Goal: Task Accomplishment & Management: Manage account settings

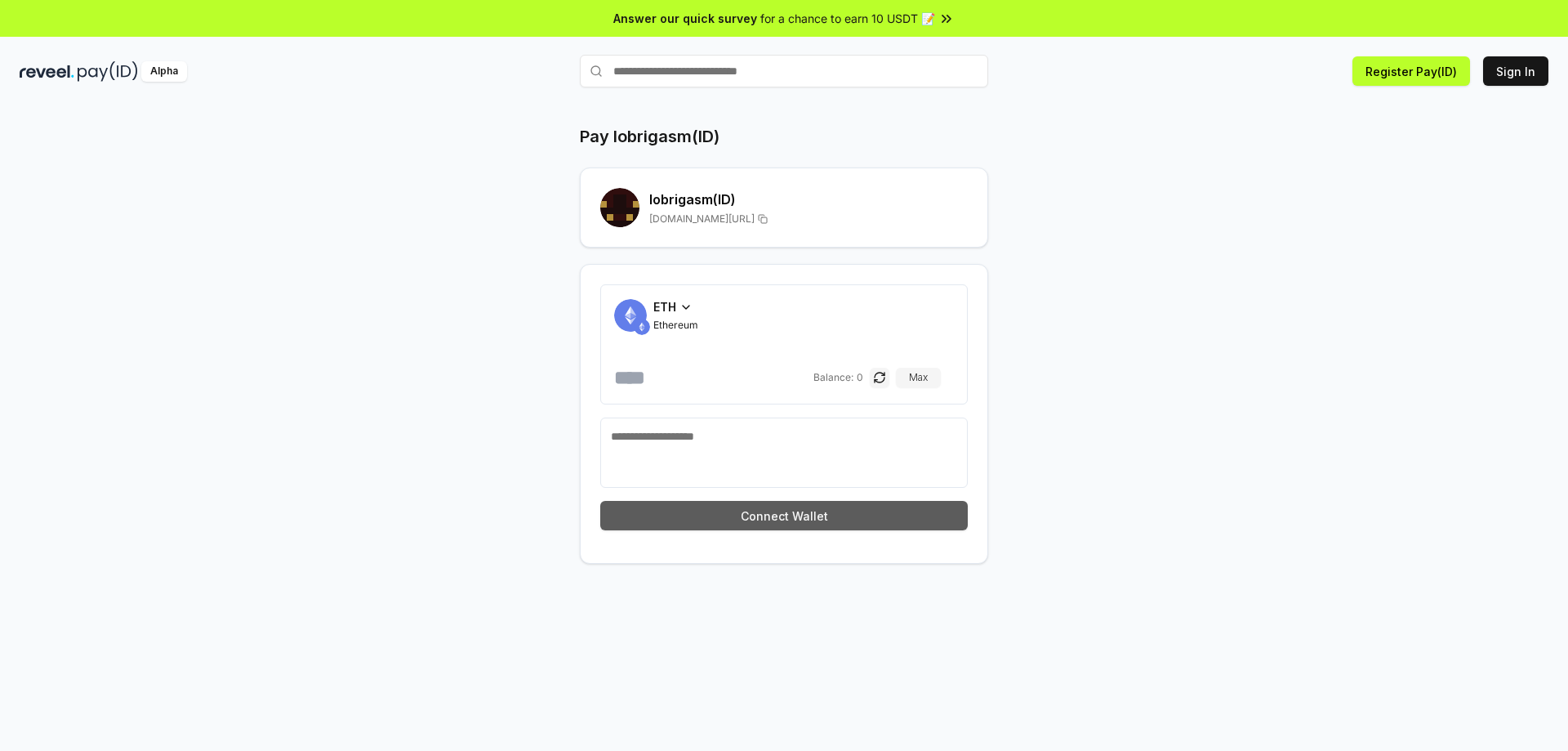
click at [800, 517] on button "Connect Wallet" at bounding box center [784, 514] width 368 height 29
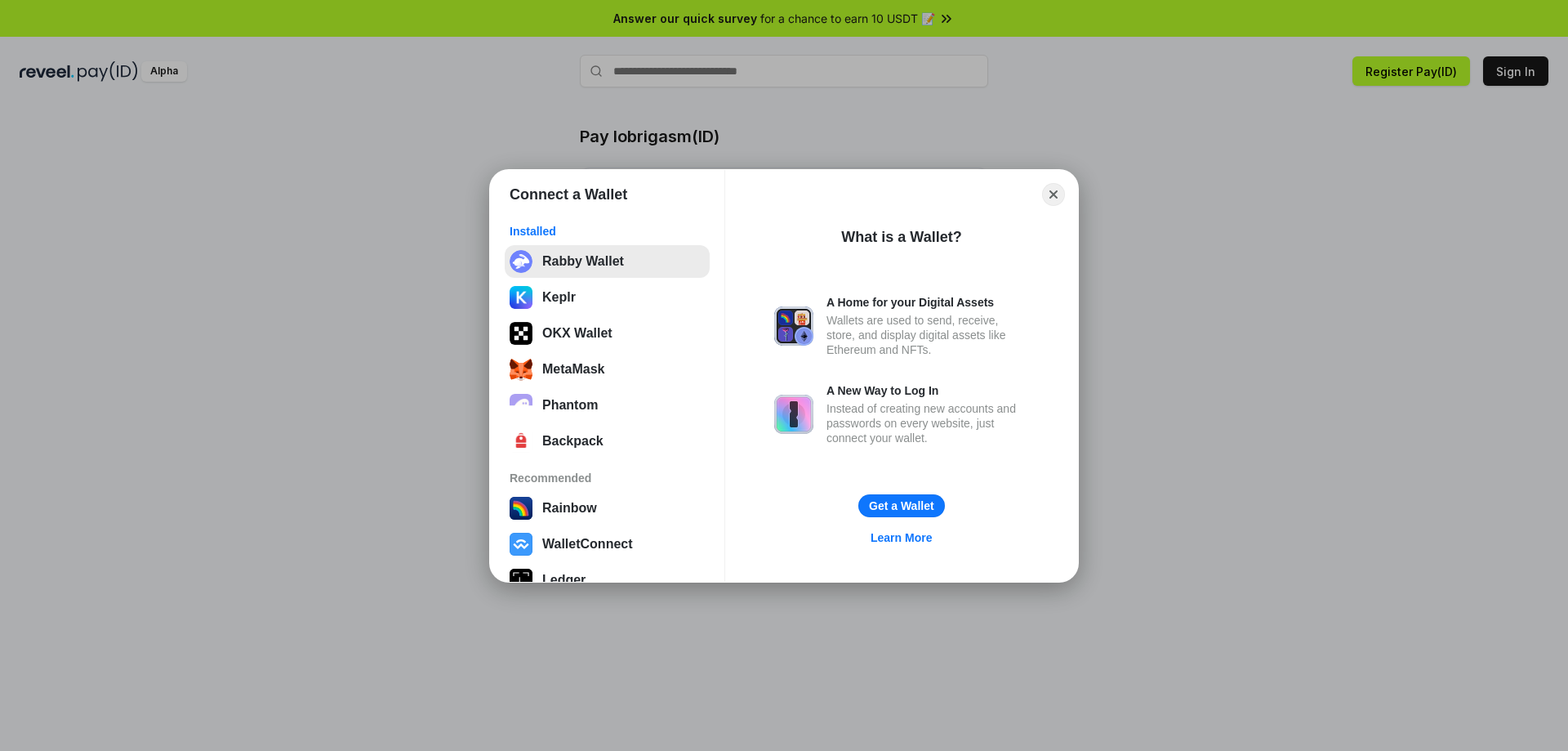
click at [588, 259] on button "Rabby Wallet" at bounding box center [606, 261] width 205 height 33
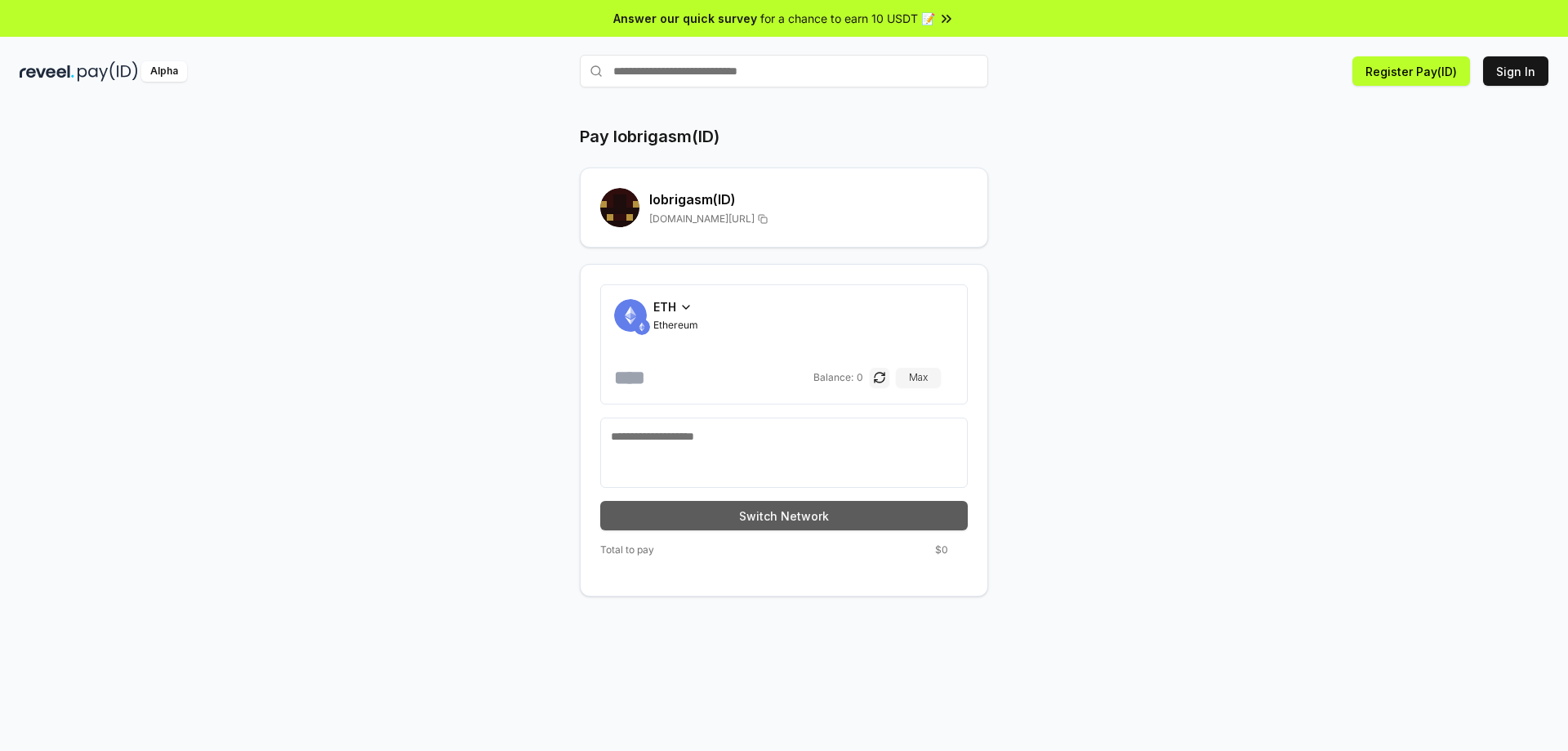
click at [816, 518] on button "Switch Network" at bounding box center [784, 514] width 368 height 29
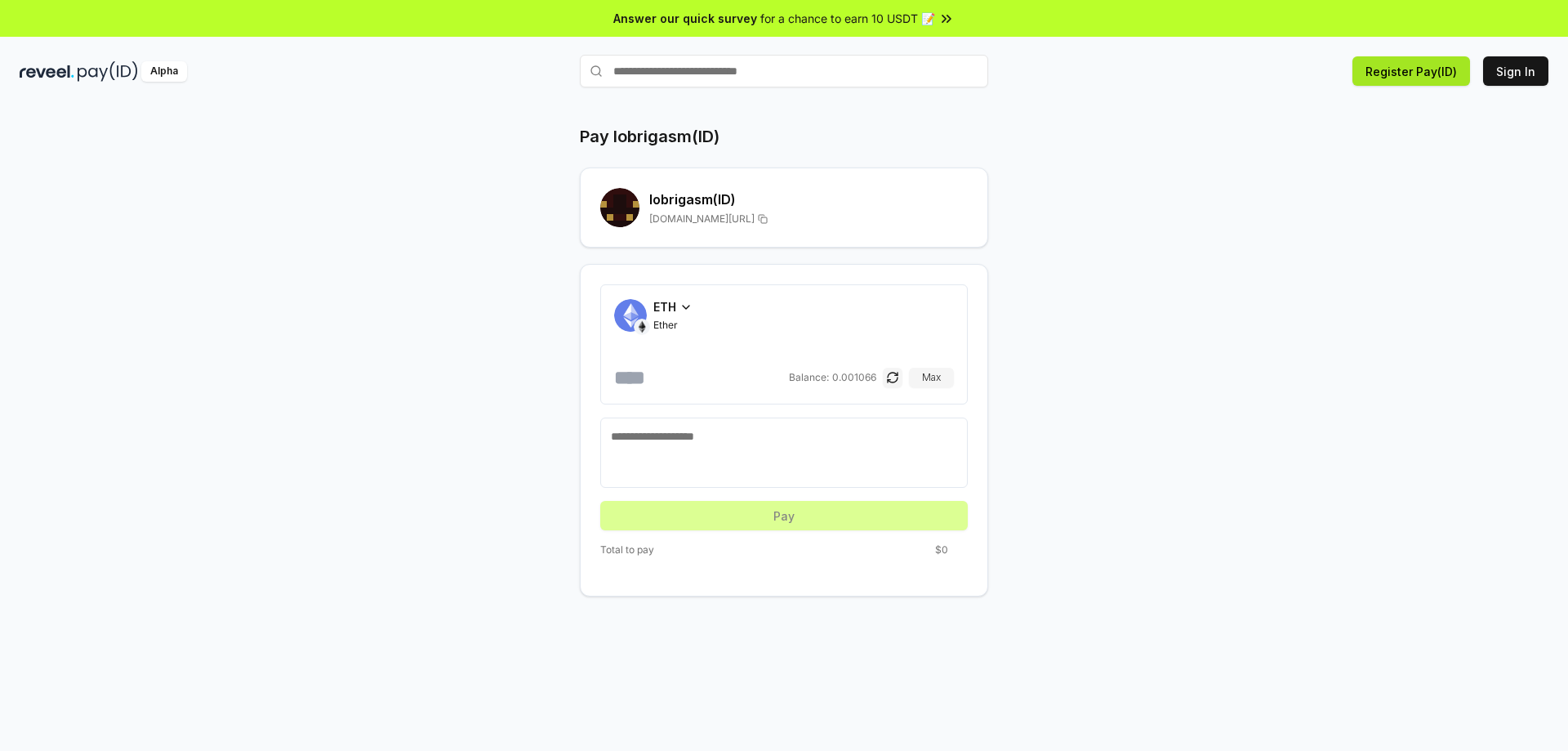
click at [1420, 81] on button "Register Pay(ID)" at bounding box center [1411, 70] width 118 height 29
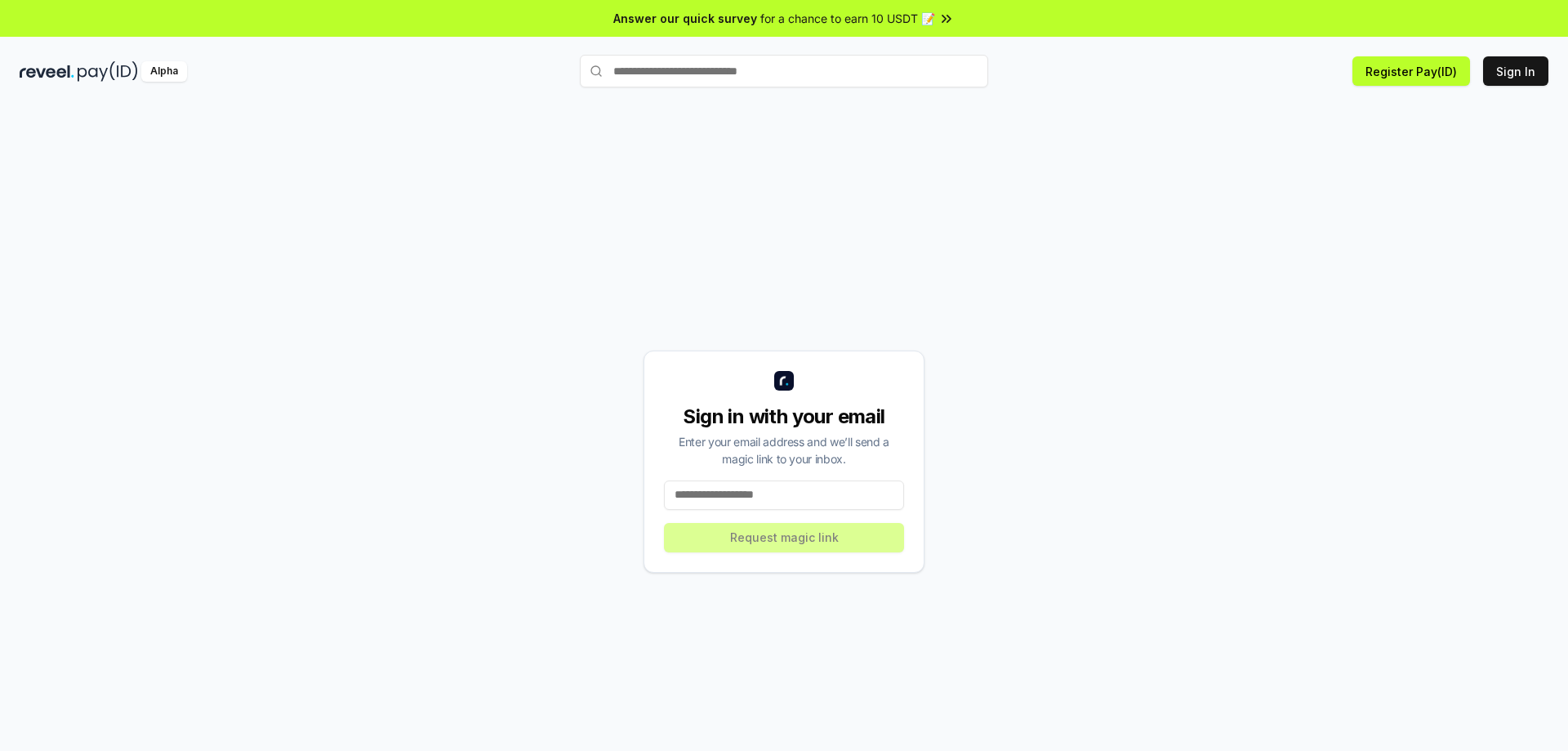
click at [802, 494] on input at bounding box center [784, 494] width 240 height 29
type input "**********"
click at [797, 539] on button "Request magic link" at bounding box center [784, 536] width 240 height 29
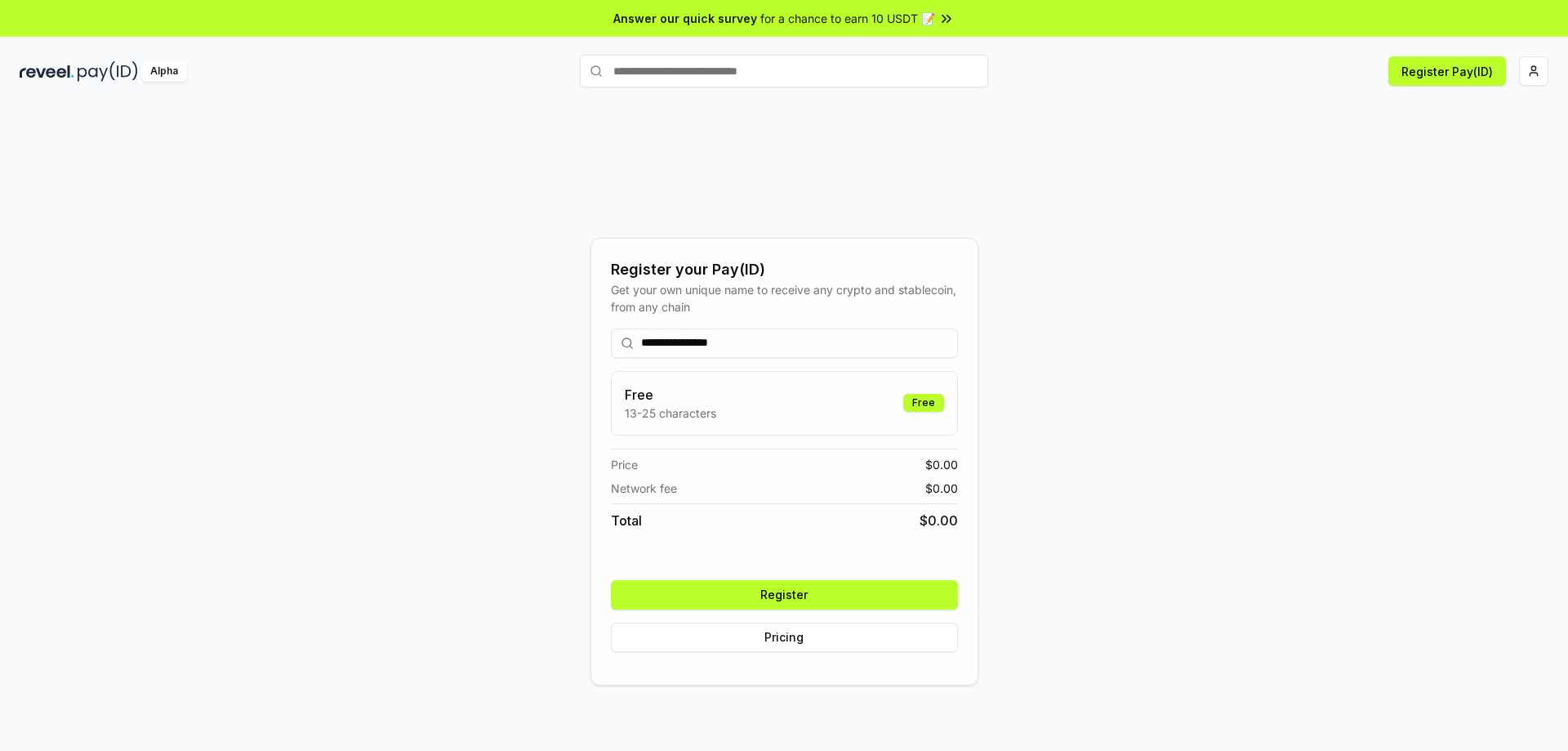
type input "**********"
click at [813, 598] on button "Register" at bounding box center [785, 594] width 348 height 29
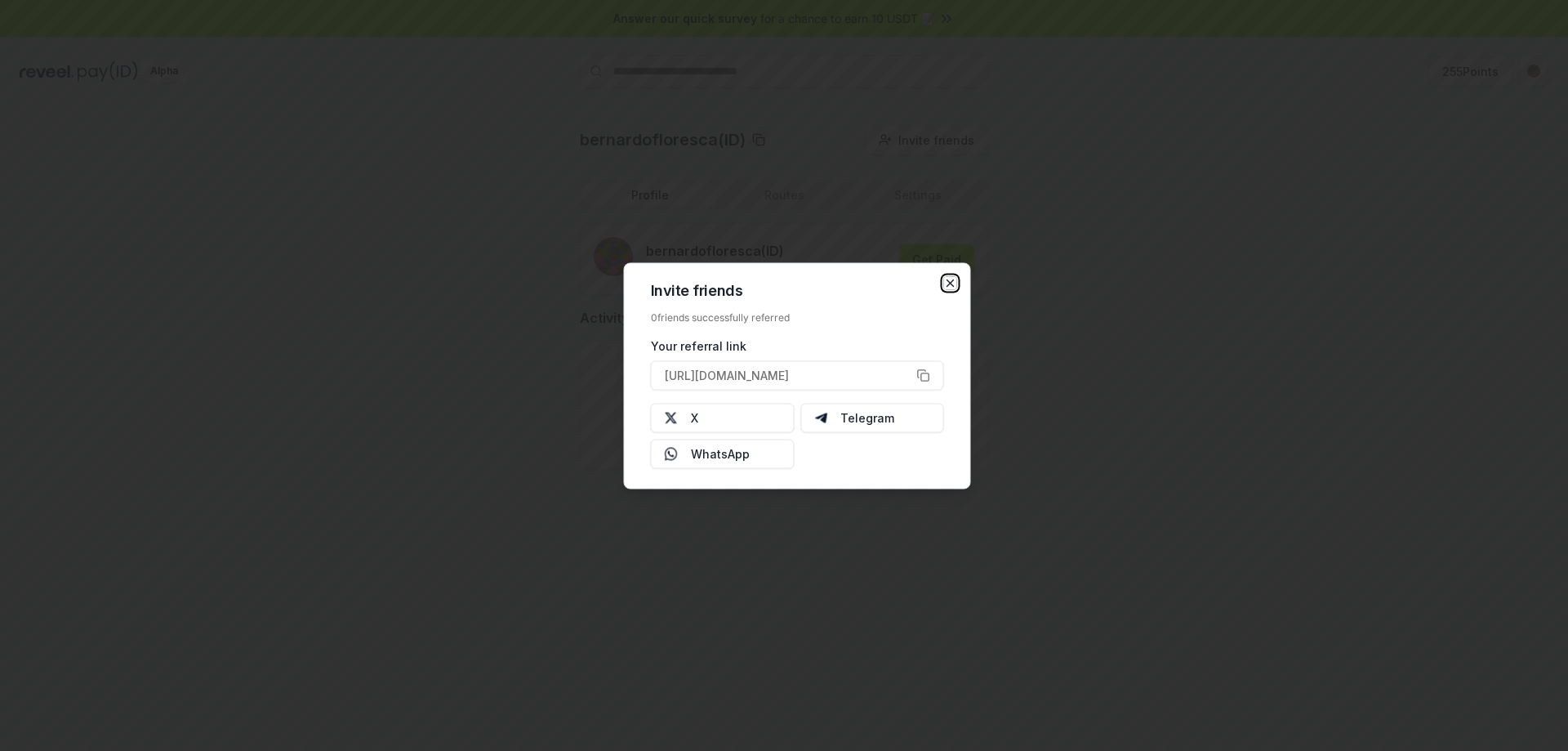
click at [950, 281] on icon "button" at bounding box center [950, 282] width 13 height 13
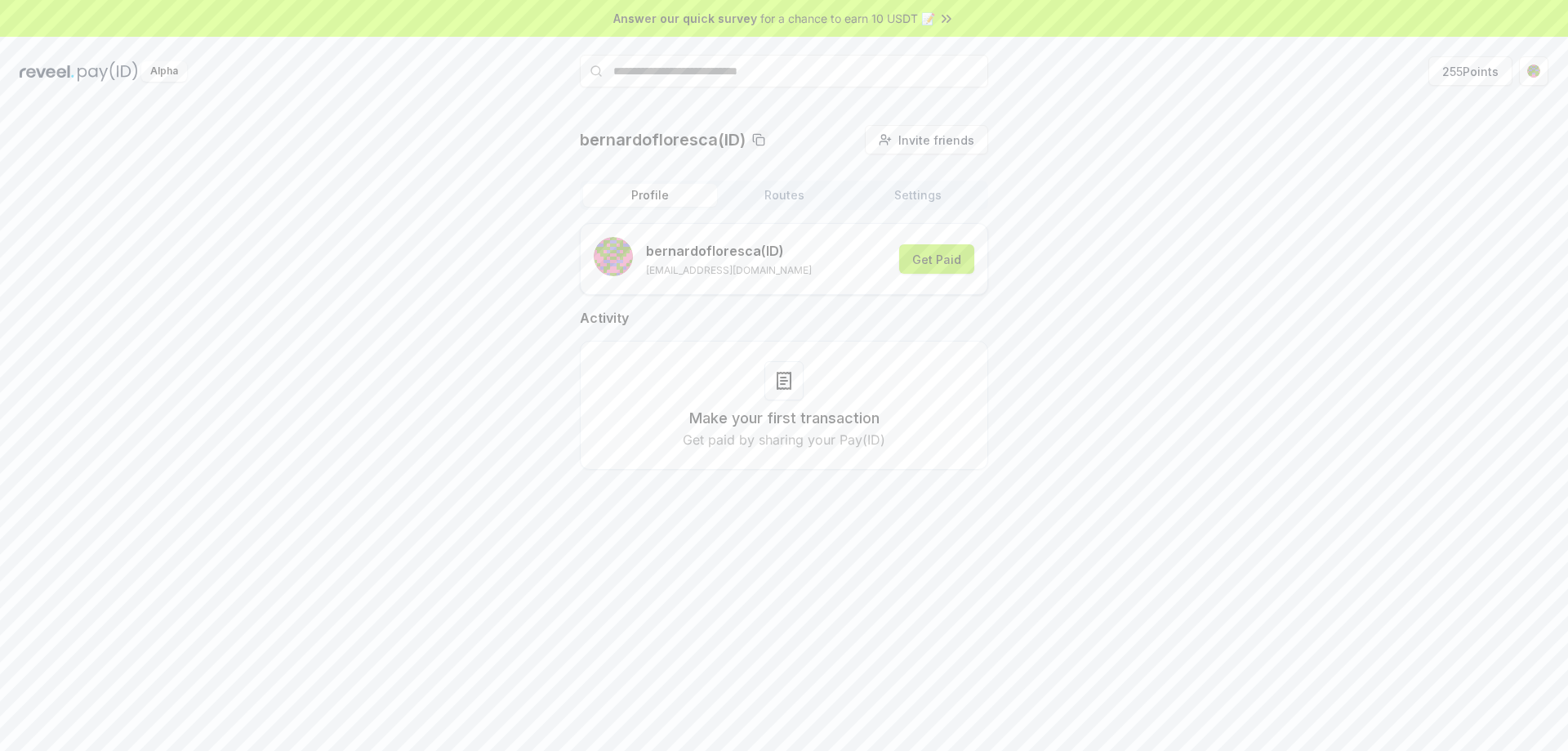
click at [945, 263] on button "Get Paid" at bounding box center [937, 259] width 75 height 29
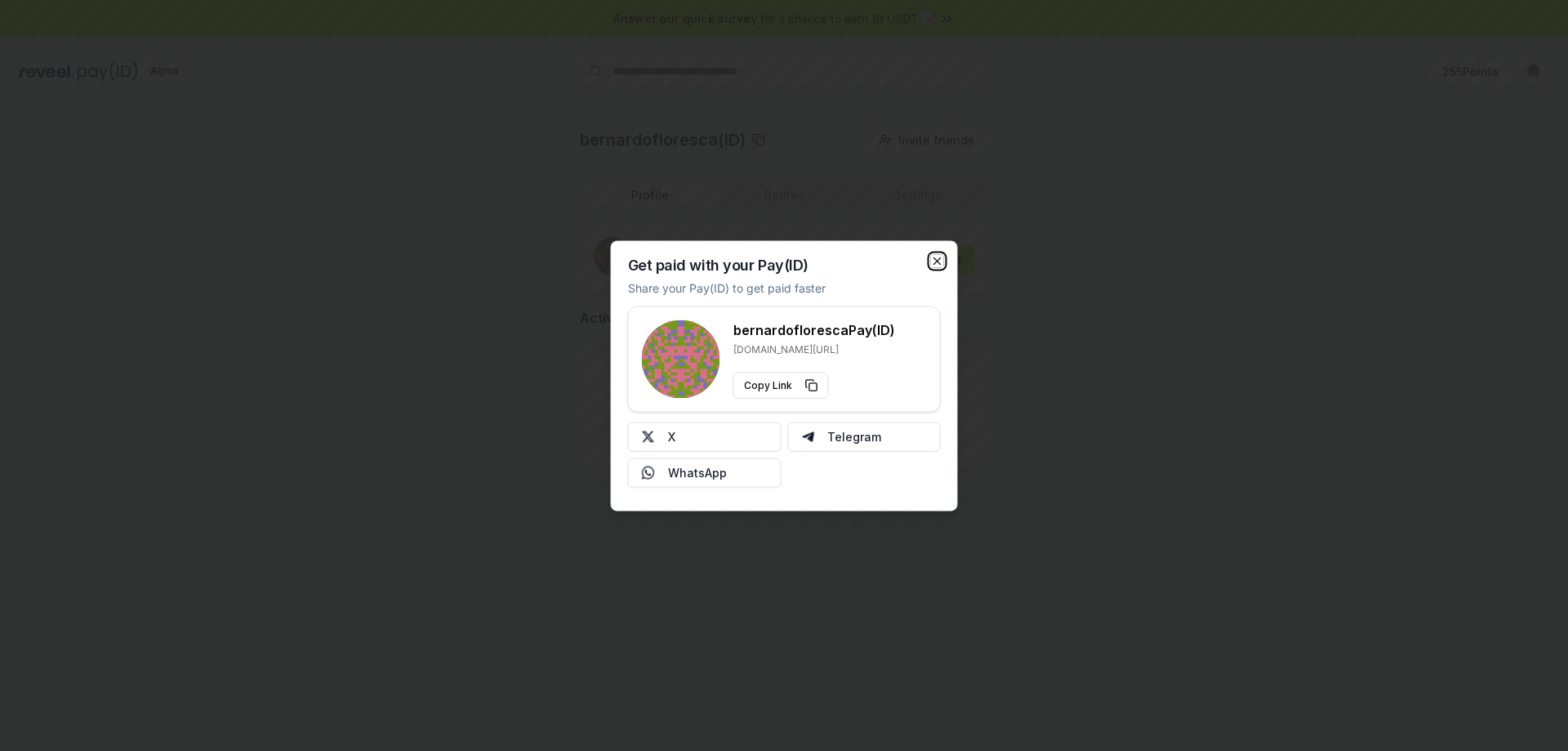
click at [941, 258] on icon "button" at bounding box center [938, 261] width 7 height 7
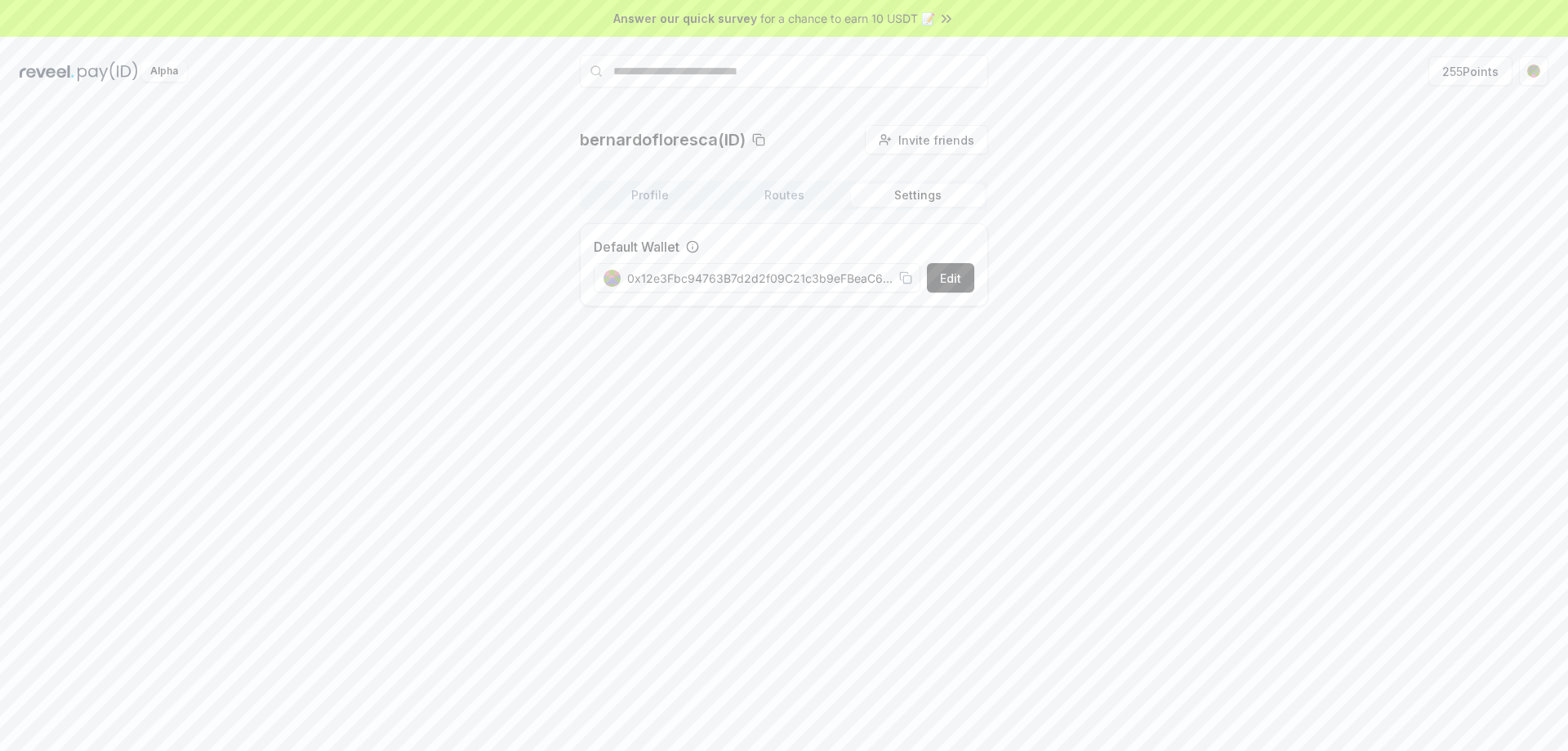
click at [923, 199] on button "Settings" at bounding box center [918, 195] width 134 height 23
drag, startPoint x: 777, startPoint y: 285, endPoint x: 872, endPoint y: 281, distance: 95.1
click at [872, 281] on span "0x12e3Fbc94763B7d2d2f09C21c3b9eFBeaC6626Ca" at bounding box center [760, 278] width 266 height 17
click at [906, 281] on icon at bounding box center [906, 278] width 13 height 13
click at [845, 16] on span "for a chance to earn 10 USDT 📝" at bounding box center [847, 18] width 175 height 17
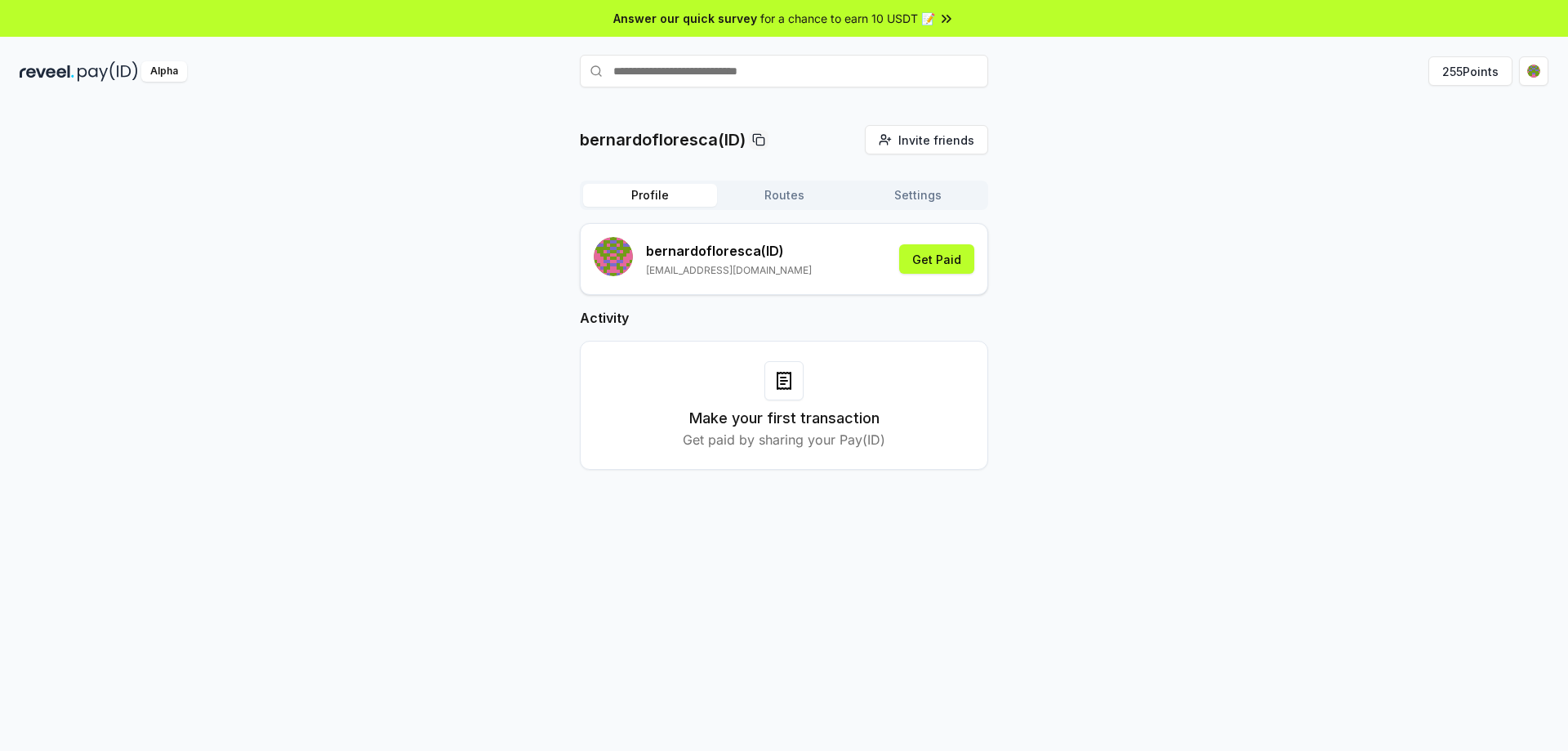
click at [779, 184] on button "Routes" at bounding box center [784, 195] width 134 height 23
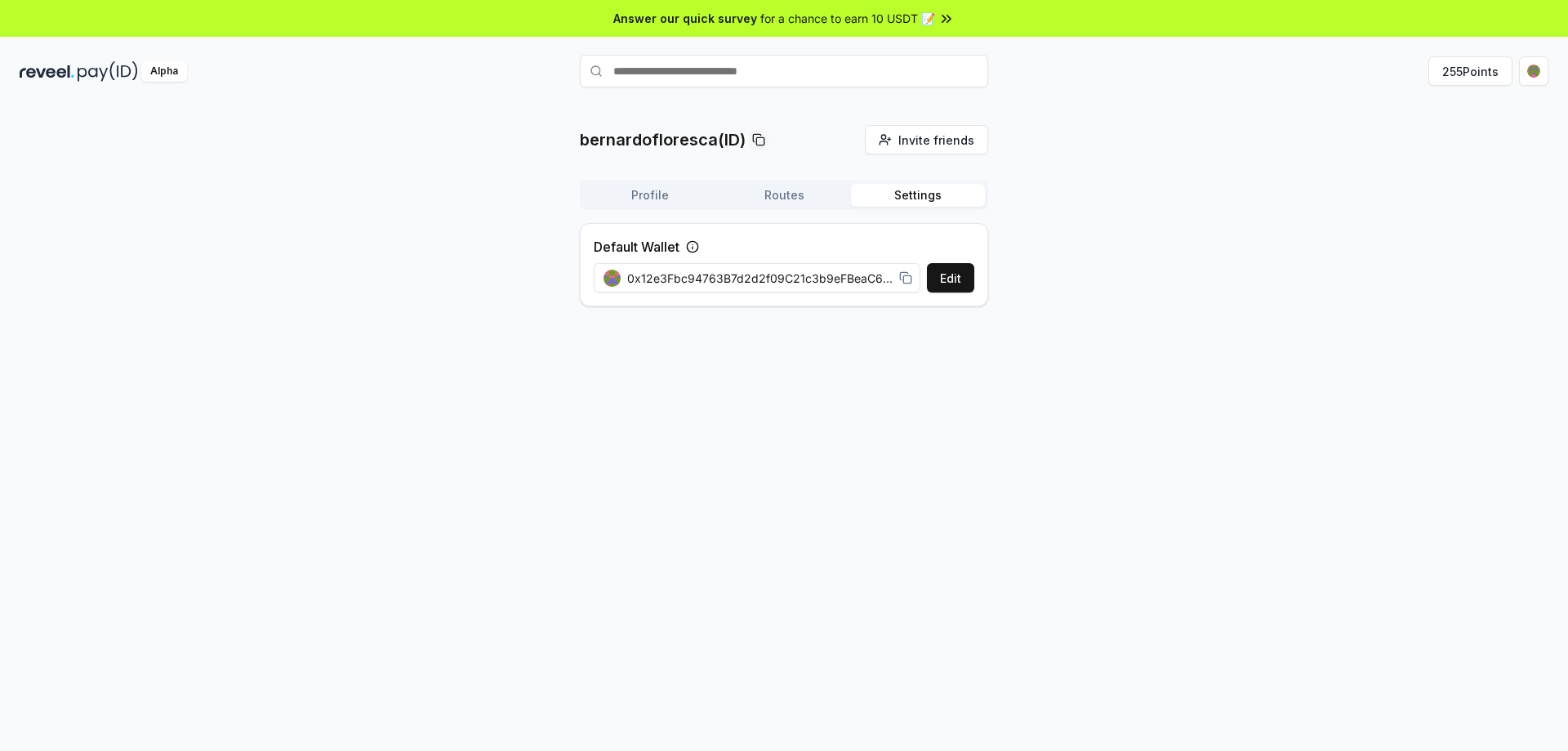
click at [909, 195] on button "Settings" at bounding box center [918, 195] width 134 height 23
click at [1455, 72] on button "255 Points" at bounding box center [1470, 70] width 84 height 29
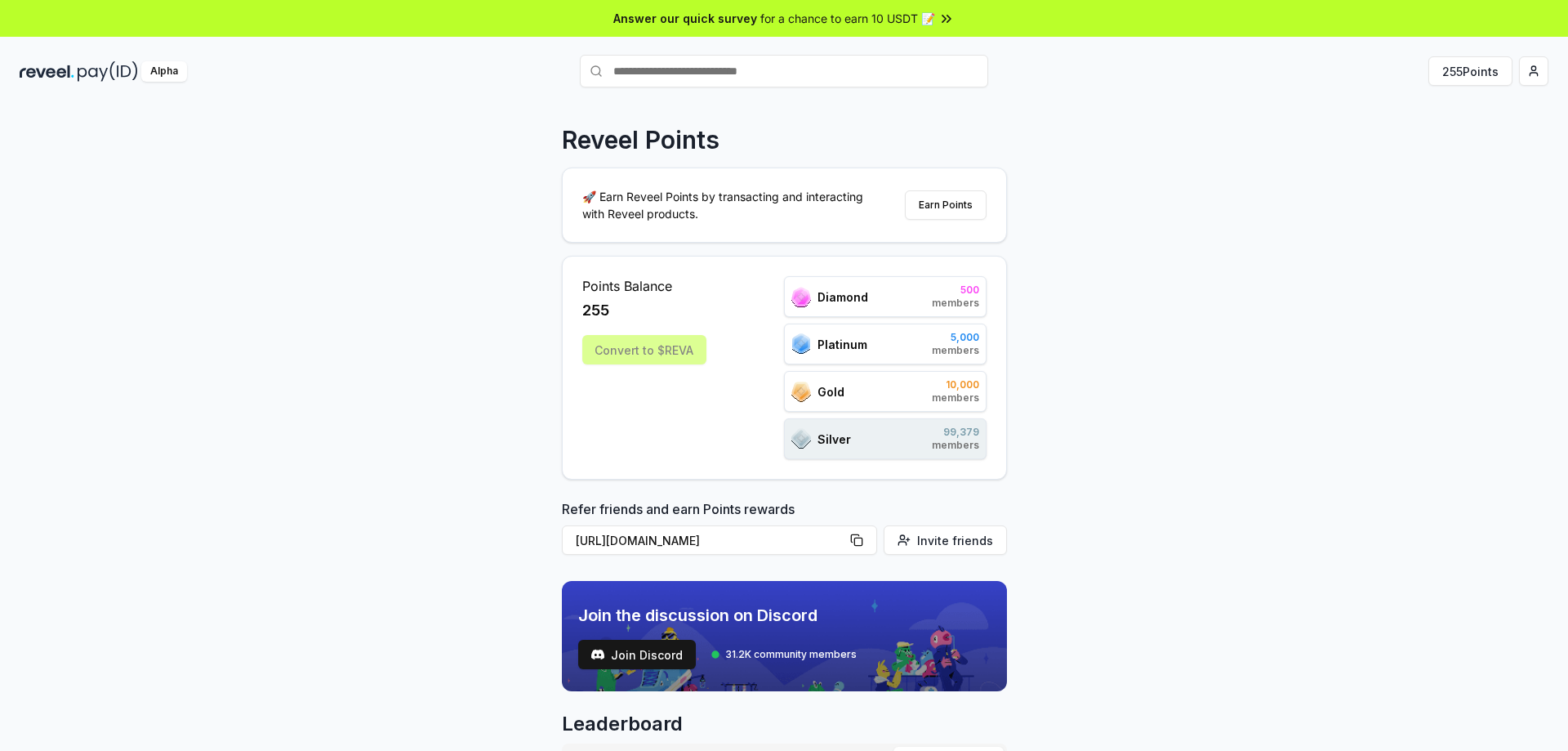
click at [873, 293] on div "Diamond 500 members" at bounding box center [885, 296] width 203 height 41
click at [956, 202] on button "Earn Points" at bounding box center [946, 205] width 82 height 29
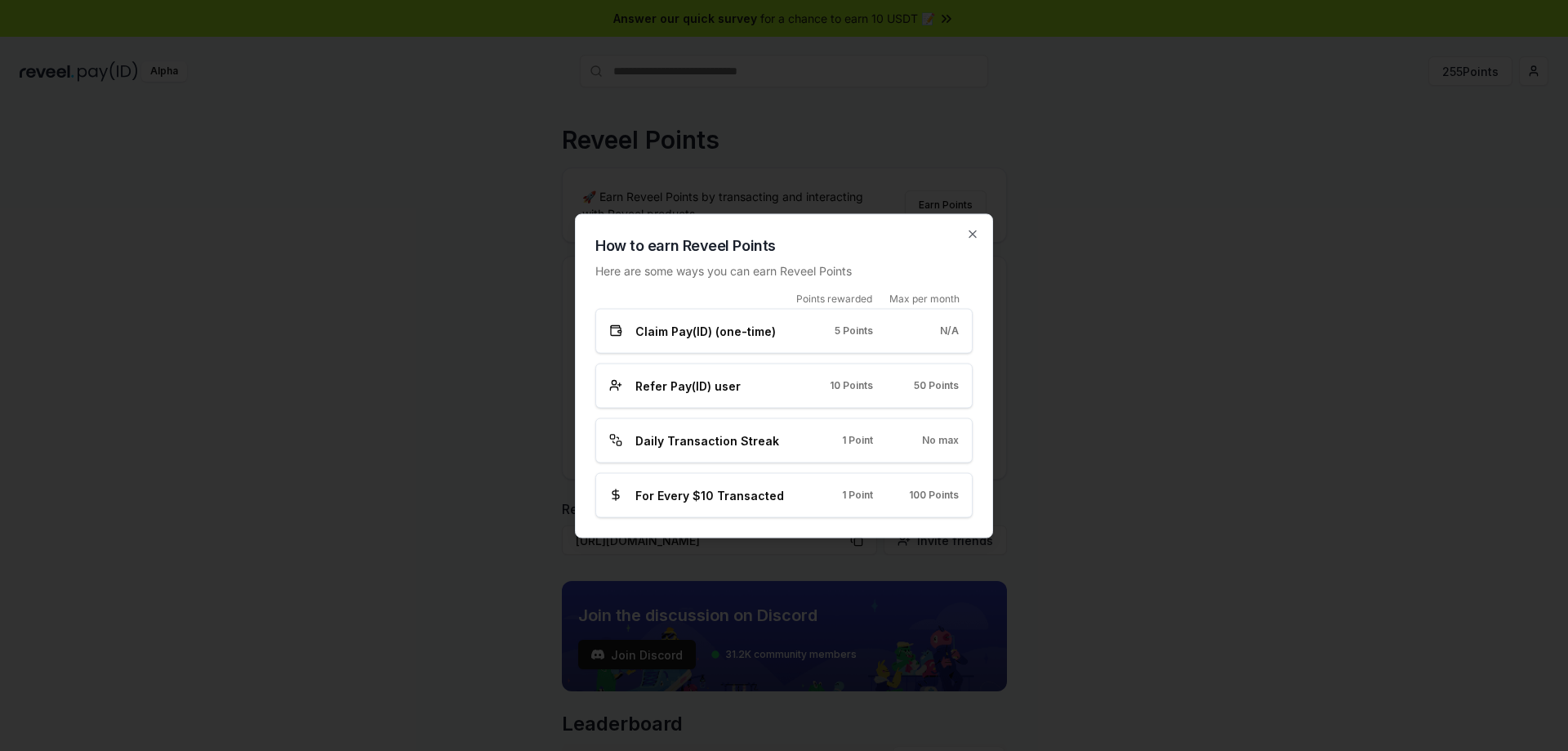
click at [678, 335] on span "Claim Pay(ID) (one-time)" at bounding box center [705, 330] width 141 height 17
click at [969, 238] on icon "button" at bounding box center [973, 233] width 13 height 13
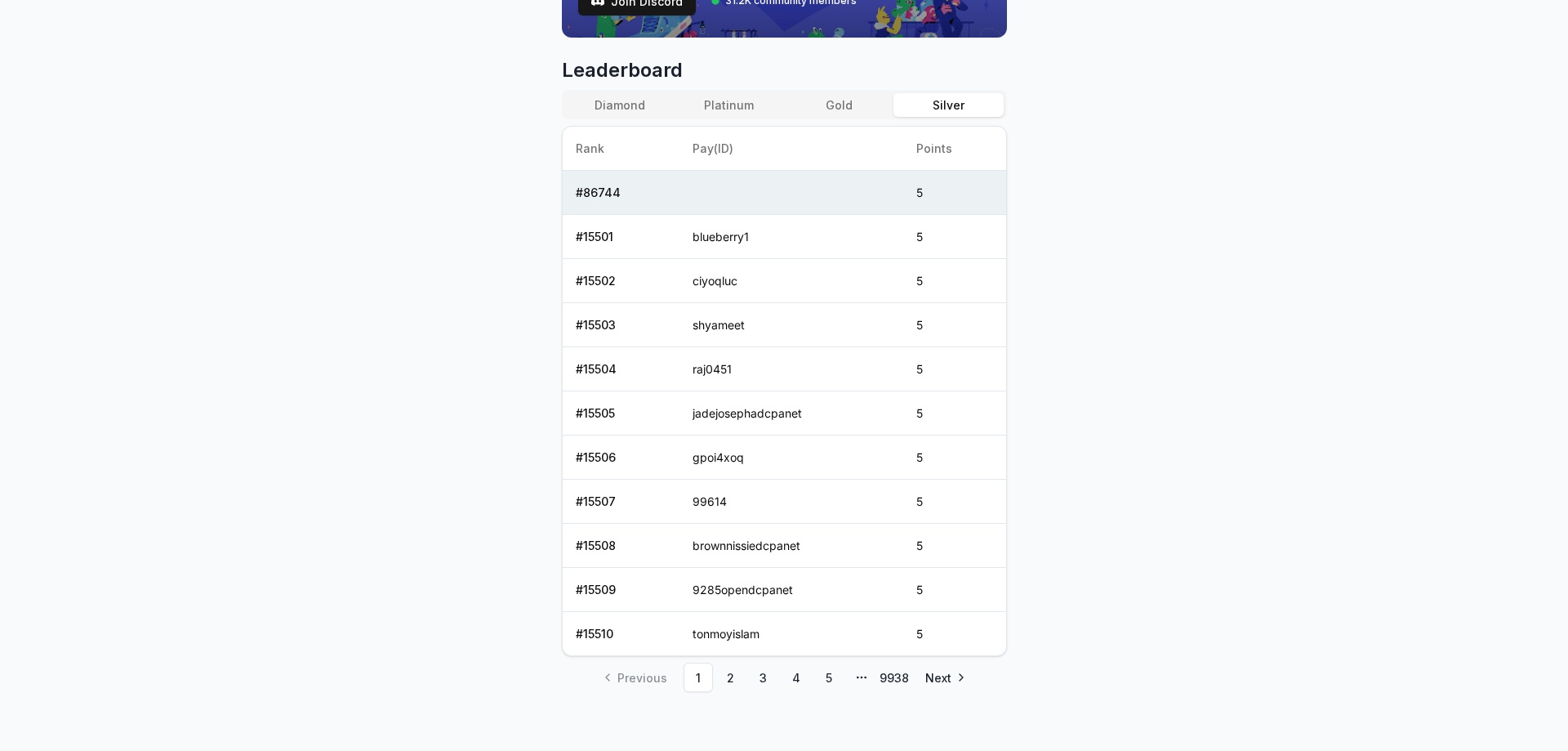
scroll to position [572, 0]
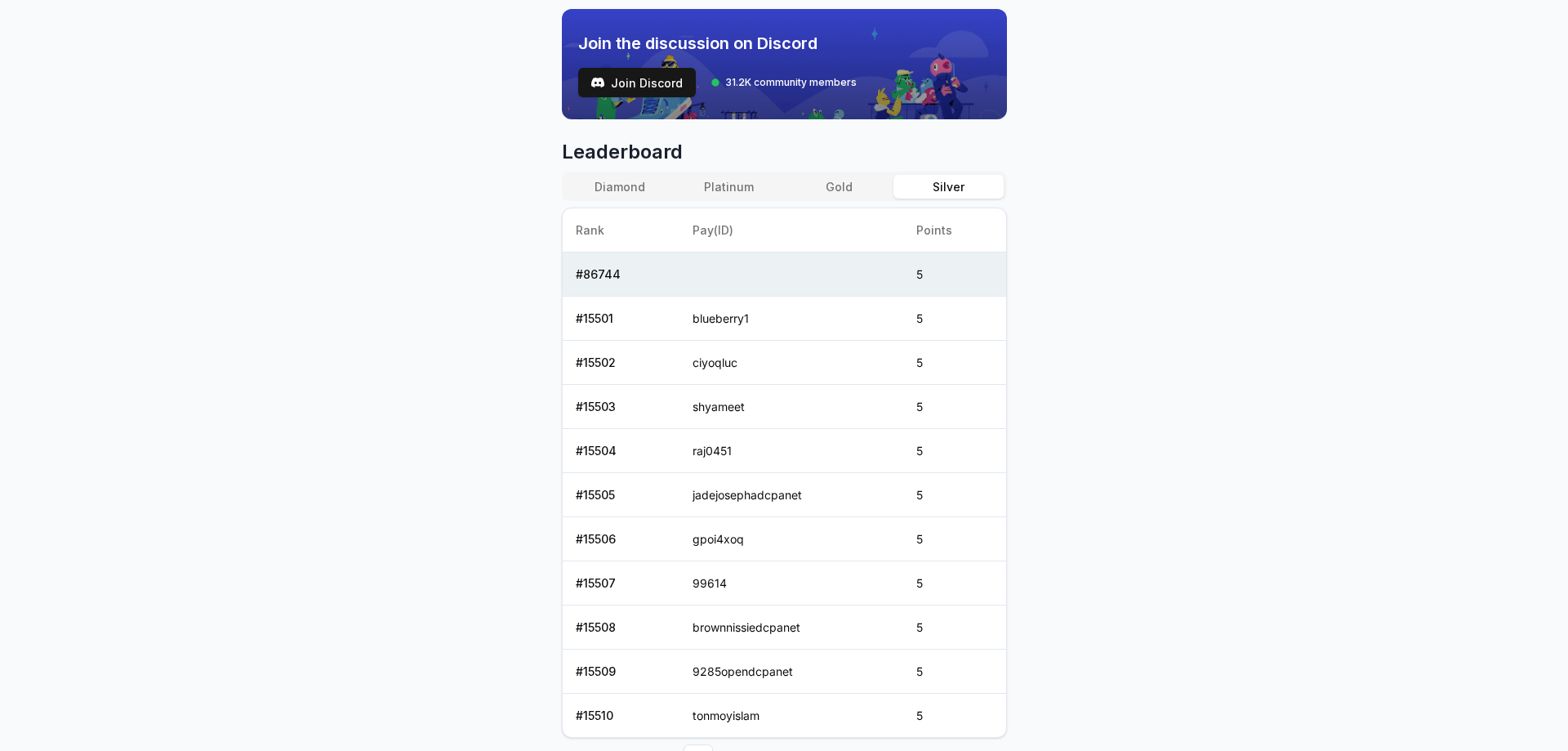
click at [859, 195] on button "Gold" at bounding box center [839, 187] width 110 height 24
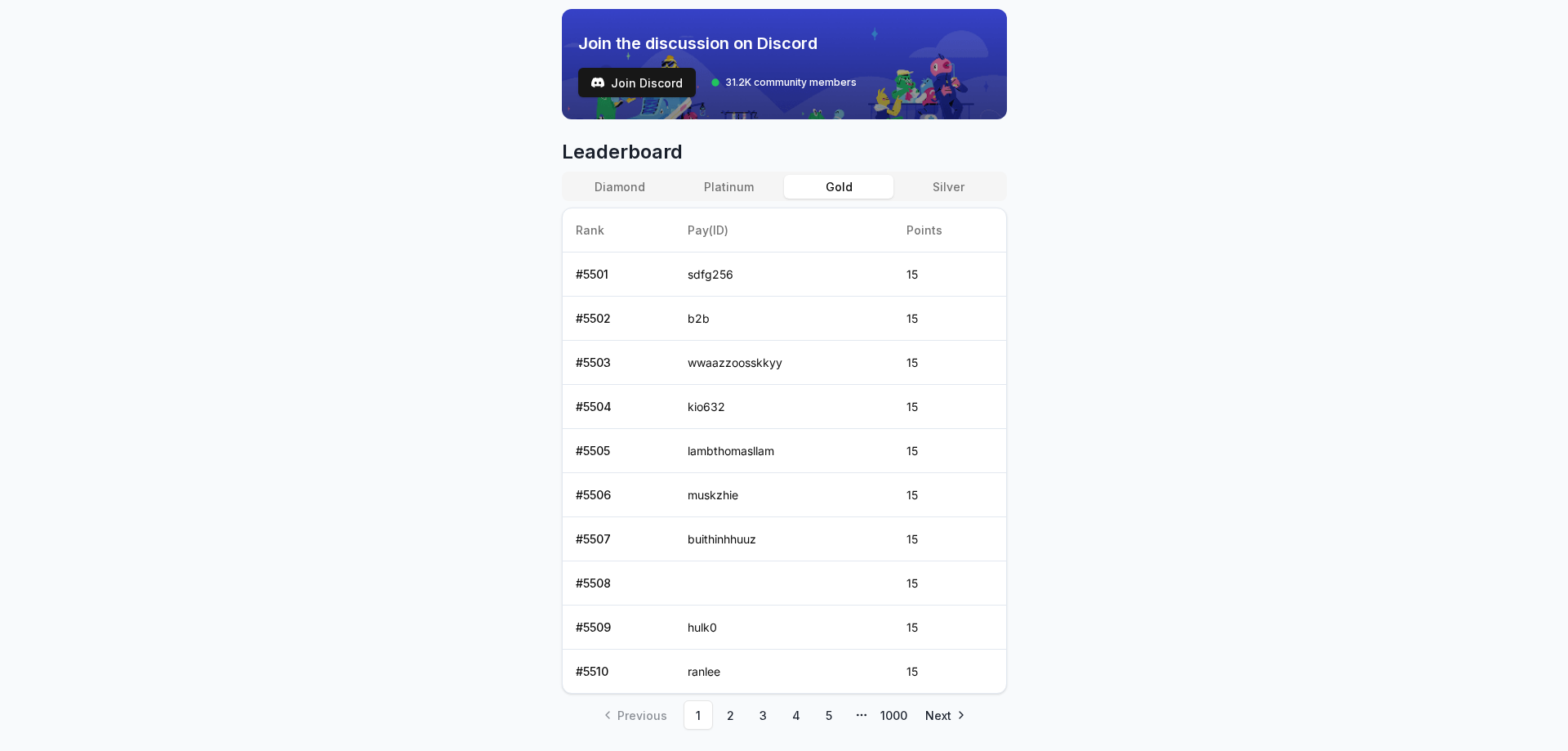
click at [621, 184] on button "Diamond" at bounding box center [620, 187] width 110 height 24
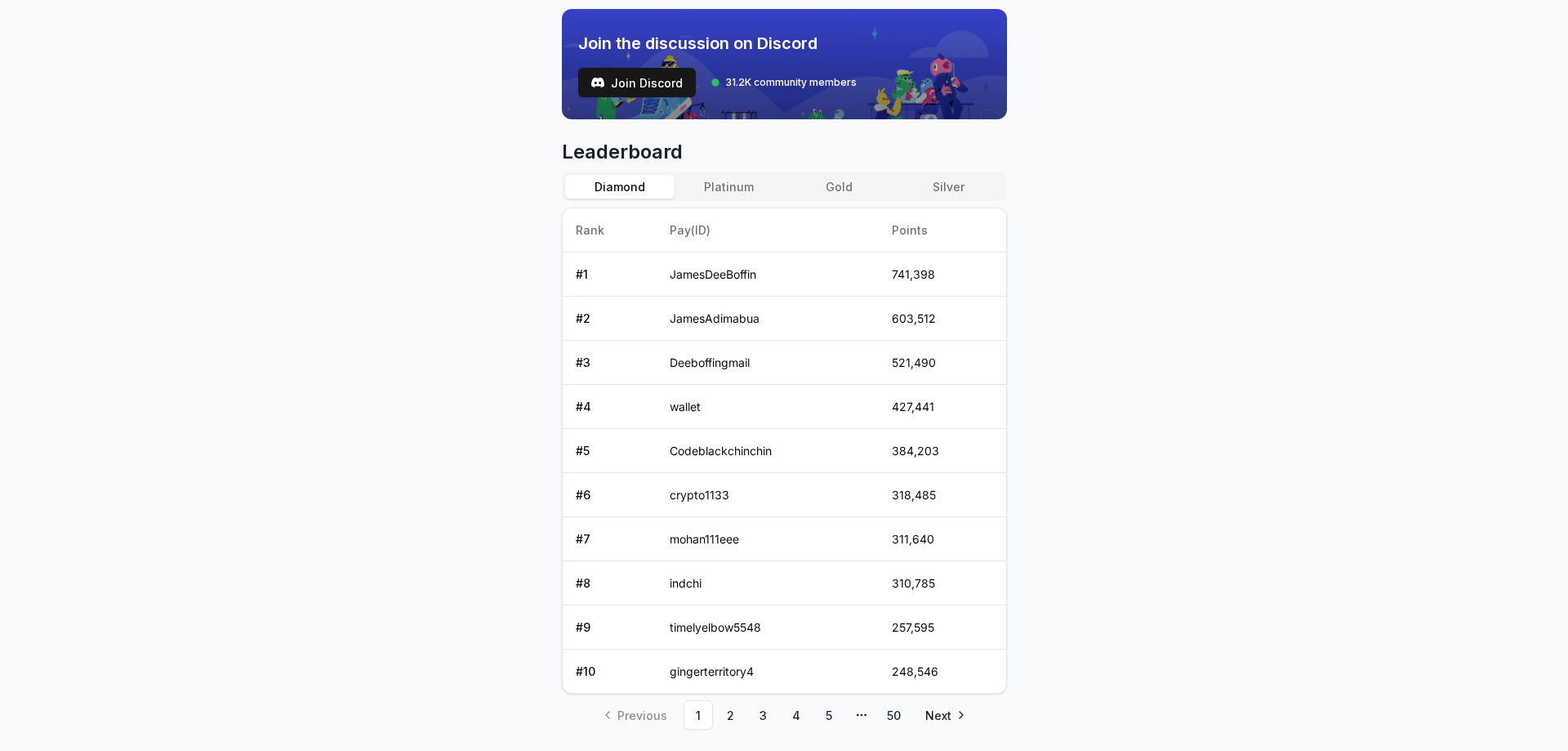
click at [741, 176] on button "Platinum" at bounding box center [730, 187] width 110 height 24
click at [835, 181] on button "Gold" at bounding box center [839, 187] width 110 height 24
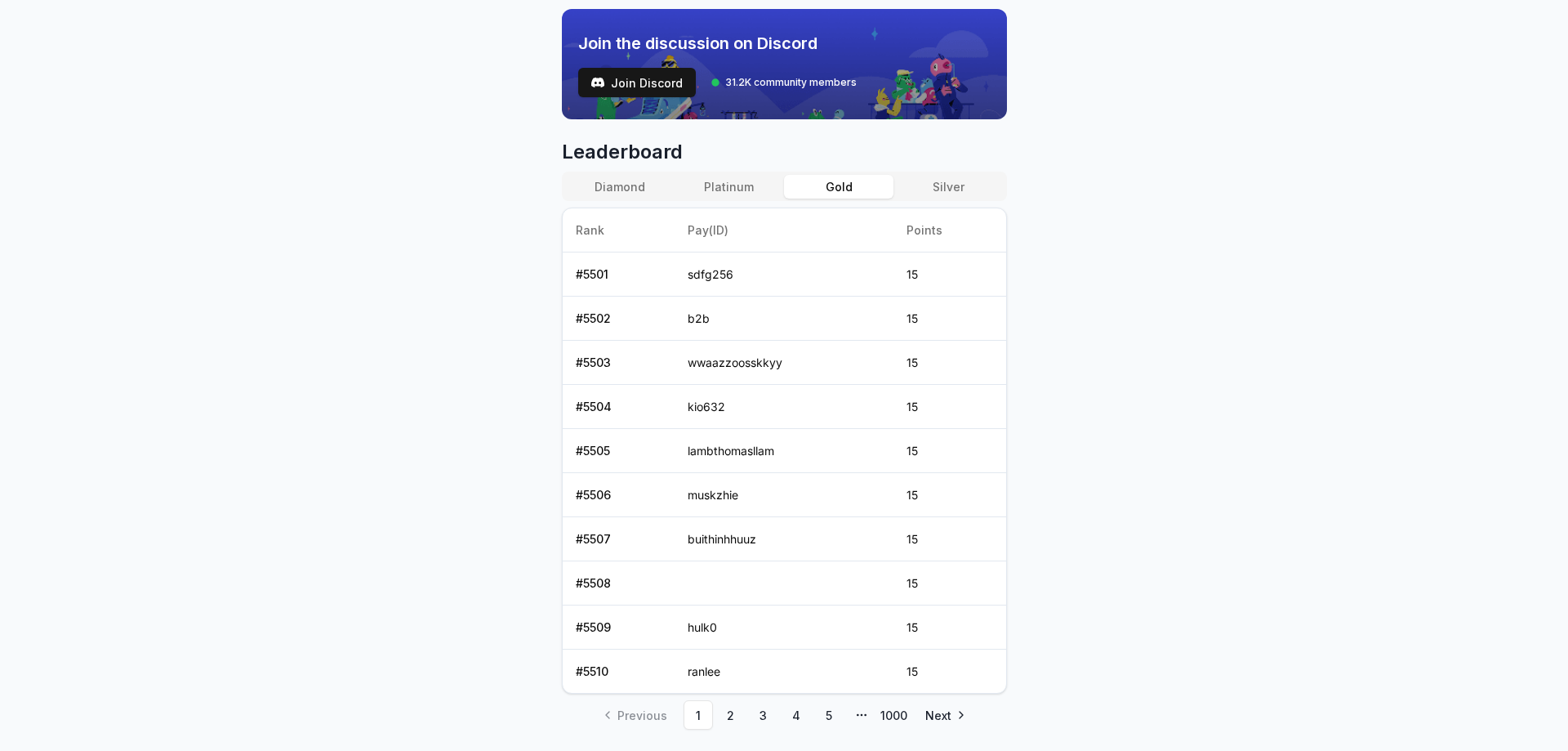
click at [622, 183] on button "Diamond" at bounding box center [620, 187] width 110 height 24
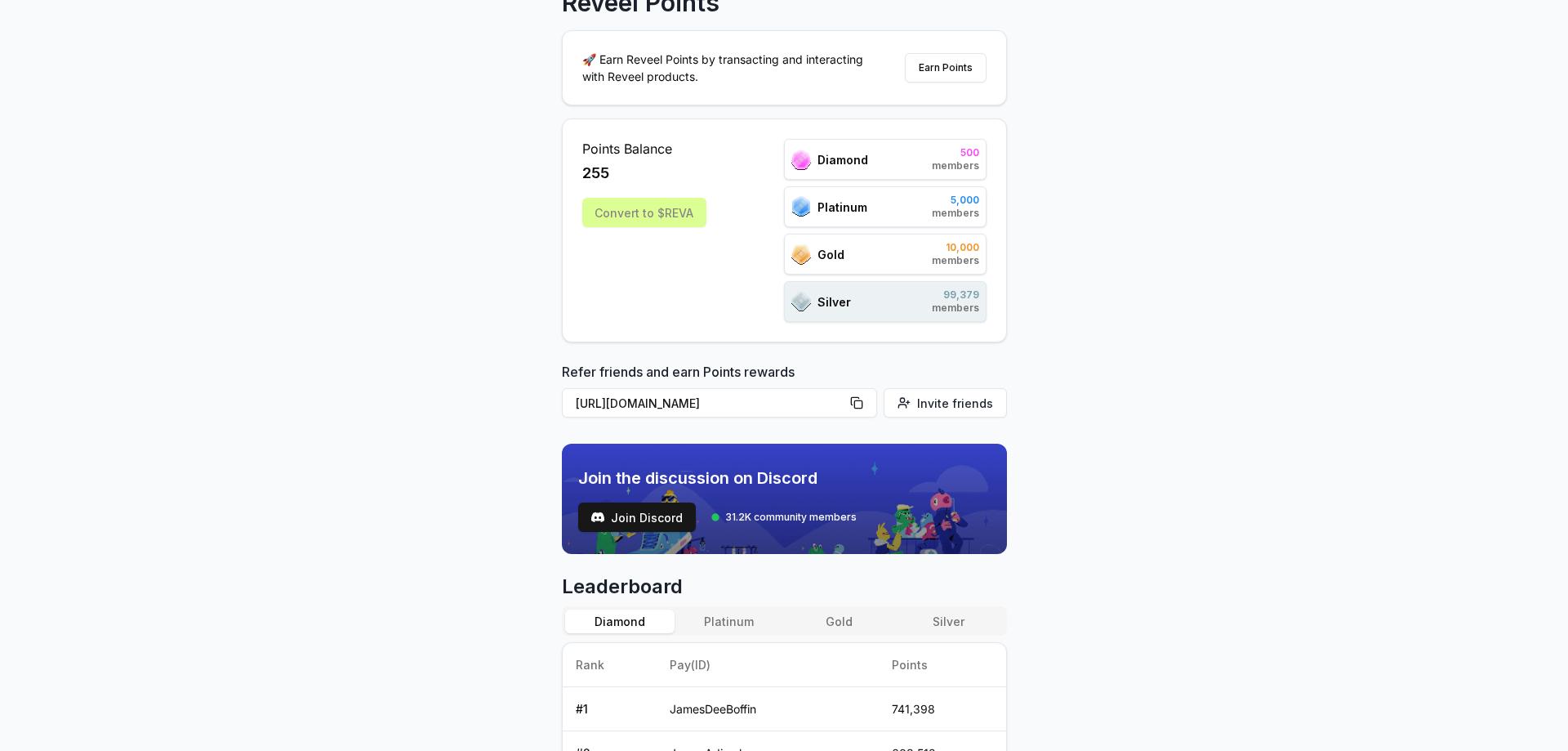
scroll to position [0, 0]
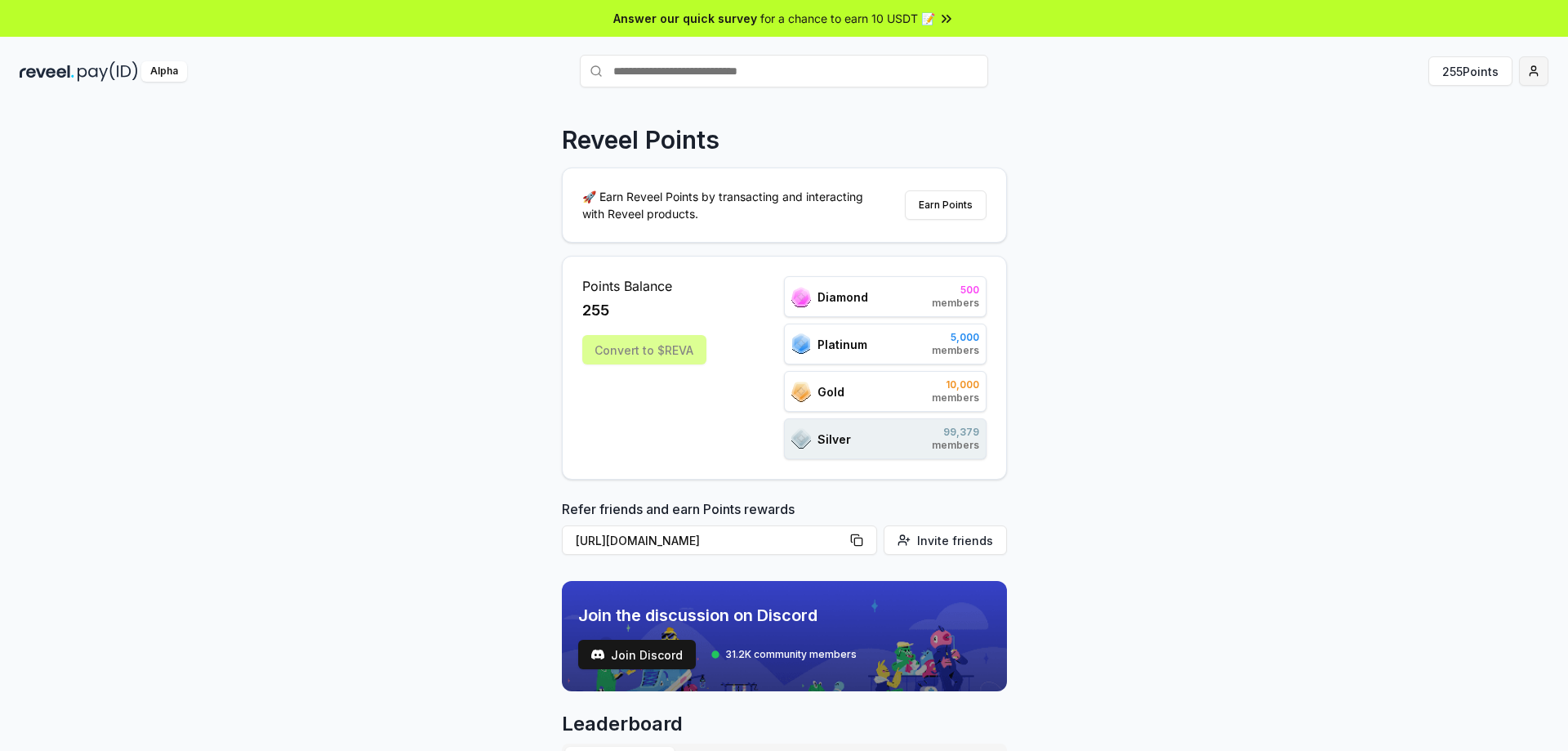
click at [1537, 69] on html "Answer our quick survey for a chance to earn 10 USDT 📝 Alpha 255 Points Reveel …" at bounding box center [784, 376] width 1568 height 751
click at [1427, 170] on div "Connect Wallet" at bounding box center [1457, 168] width 182 height 27
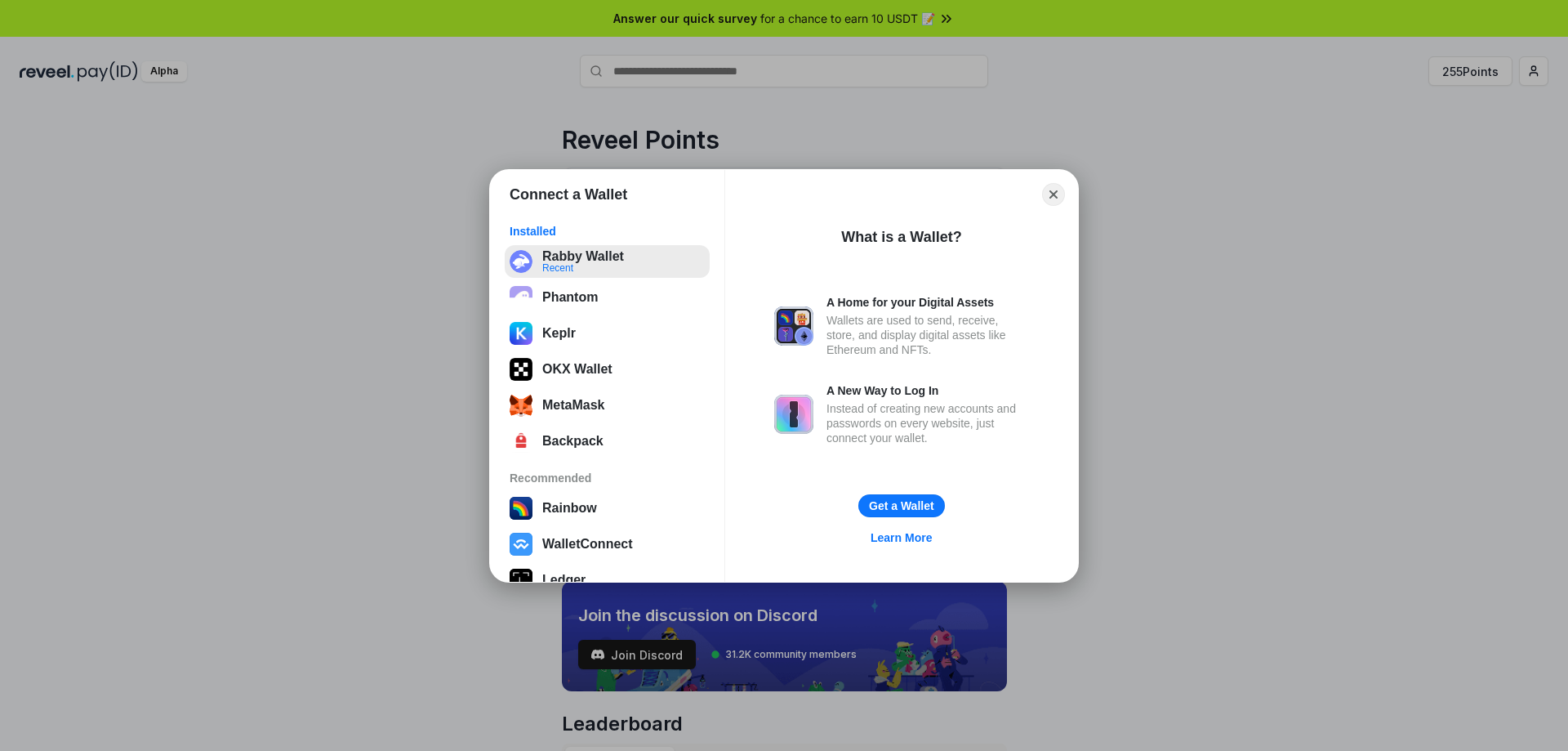
click at [567, 258] on button "Rabby Wallet Recent" at bounding box center [606, 261] width 205 height 33
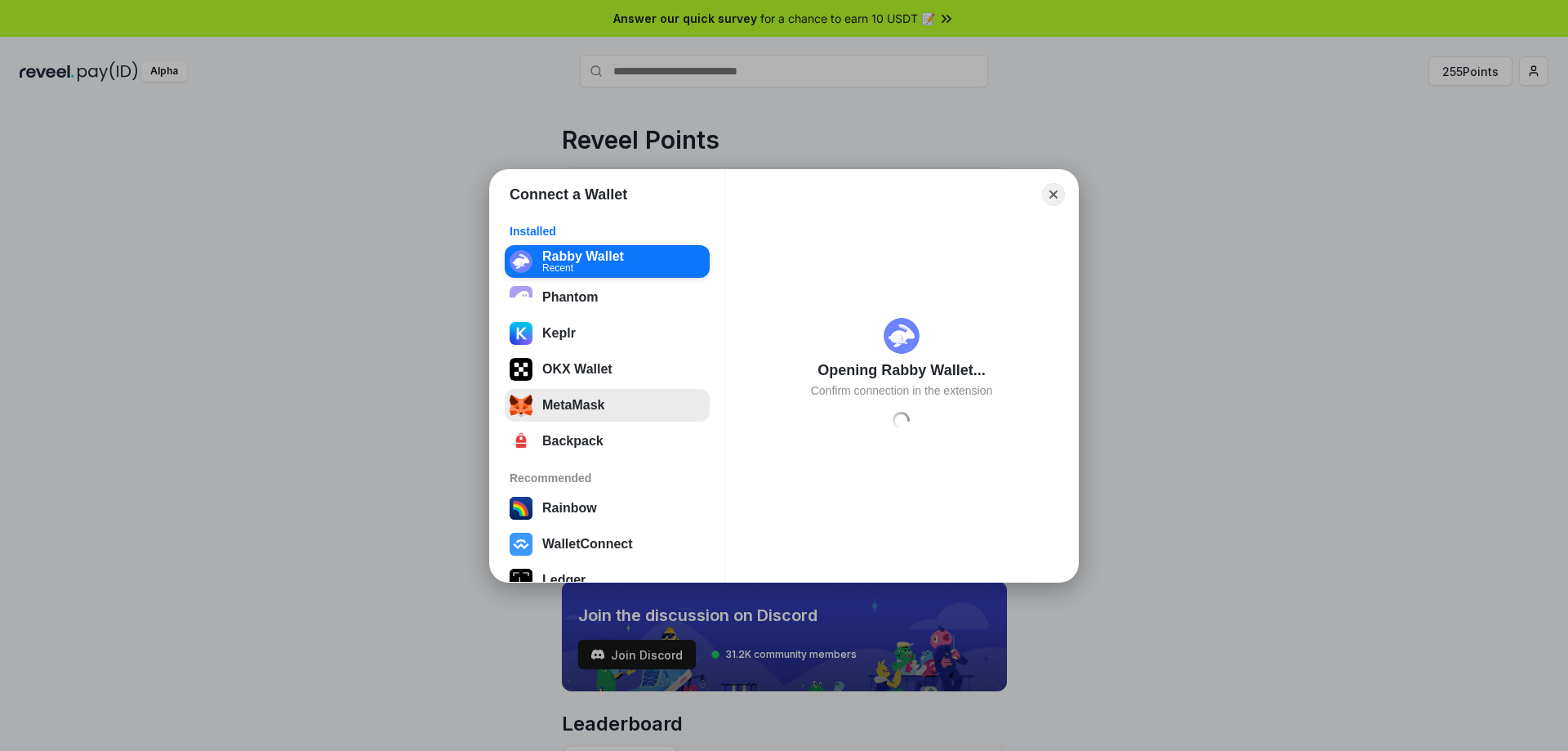
click at [579, 408] on button "MetaMask" at bounding box center [606, 404] width 205 height 33
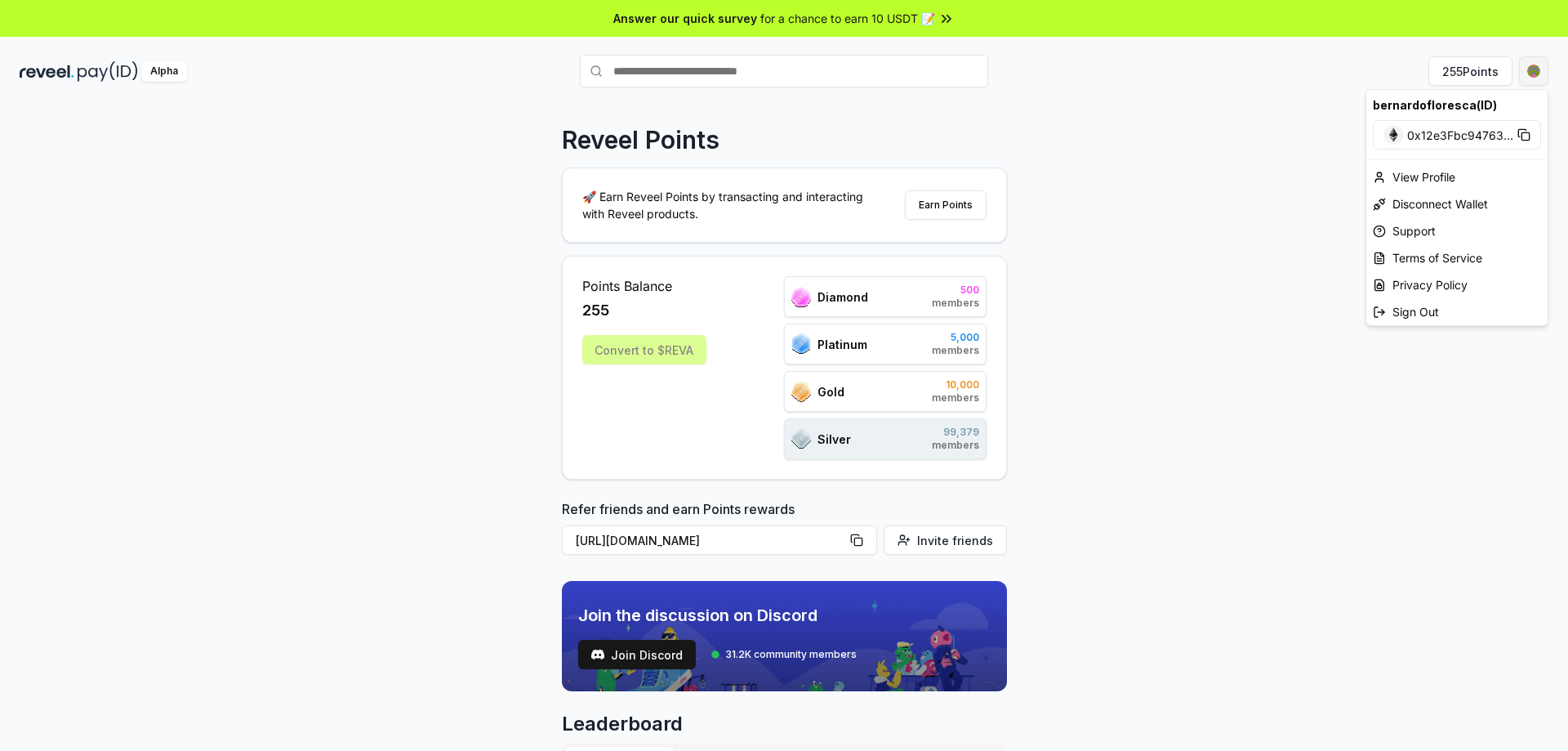
click at [1532, 67] on html "Answer our quick survey for a chance to earn 10 USDT 📝 Alpha 255 Points Reveel …" at bounding box center [784, 376] width 1568 height 751
click at [1167, 216] on html "Answer our quick survey for a chance to earn 10 USDT 📝 Alpha 255 Points Reveel …" at bounding box center [784, 376] width 1568 height 751
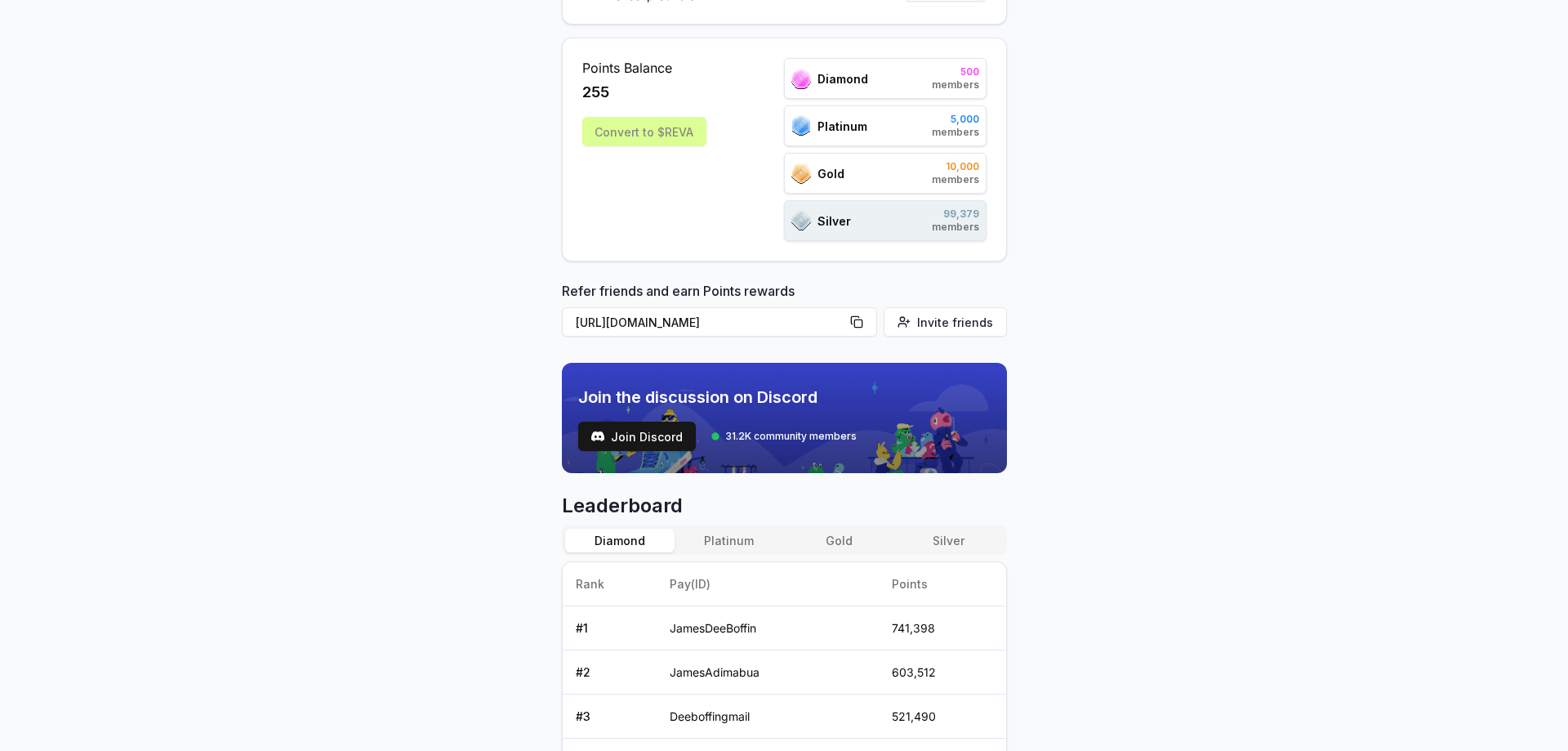
scroll to position [327, 0]
